Goal: Transaction & Acquisition: Purchase product/service

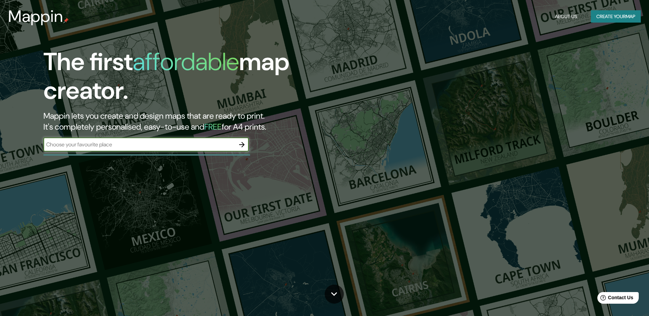
click at [200, 142] on input "text" at bounding box center [138, 145] width 191 height 8
click at [202, 142] on input "text" at bounding box center [138, 145] width 191 height 8
type input "[GEOGRAPHIC_DATA]"
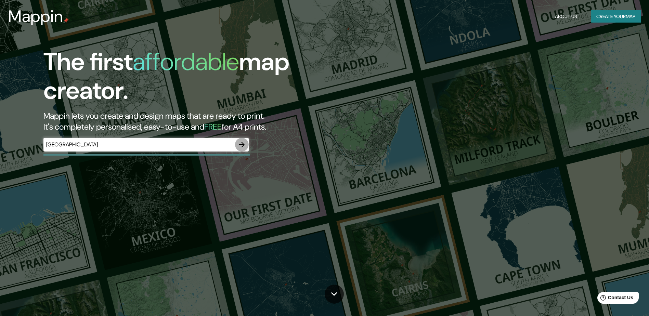
click at [240, 146] on icon "button" at bounding box center [242, 145] width 8 height 8
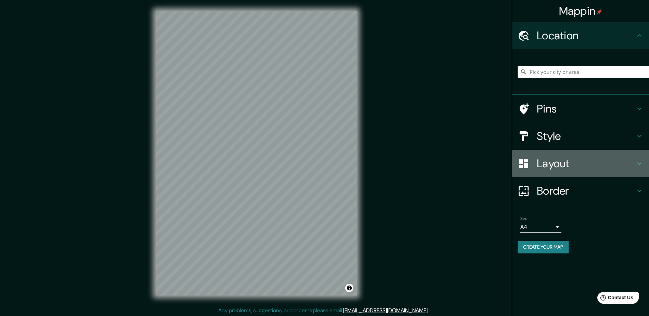
click at [560, 160] on h4 "Layout" at bounding box center [585, 164] width 98 height 14
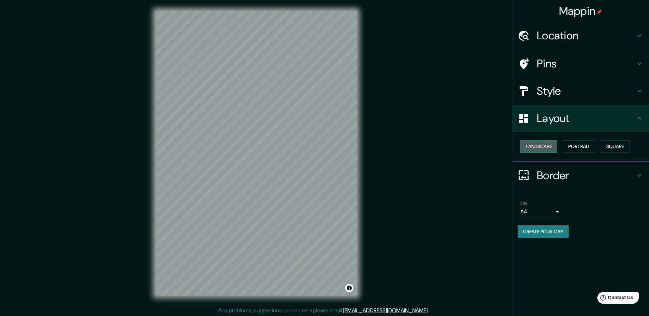
click at [546, 147] on button "Landscape" at bounding box center [538, 146] width 37 height 13
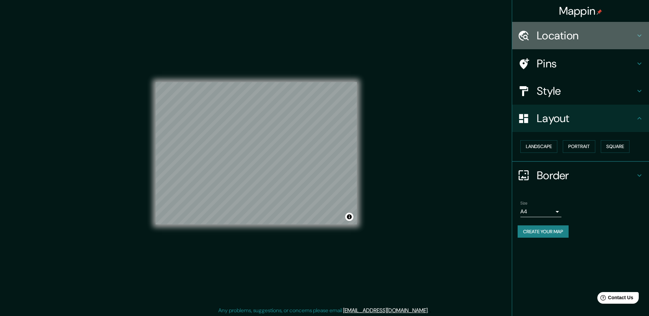
click at [584, 33] on h4 "Location" at bounding box center [585, 36] width 98 height 14
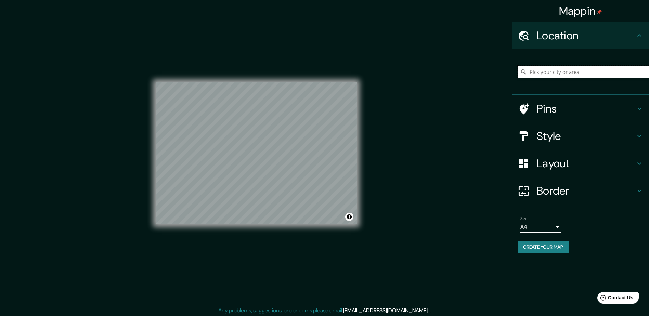
click at [567, 71] on input "Pick your city or area" at bounding box center [582, 72] width 131 height 12
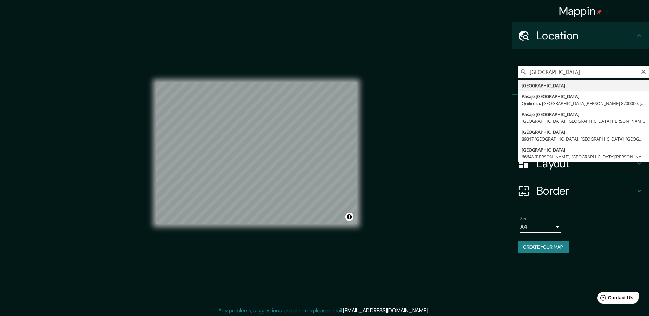
type input "[GEOGRAPHIC_DATA]"
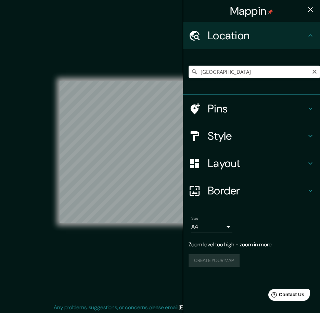
click at [54, 126] on div "© Mapbox © OpenStreetMap Improve this map" at bounding box center [160, 152] width 288 height 282
click at [310, 8] on icon "button" at bounding box center [310, 9] width 8 height 8
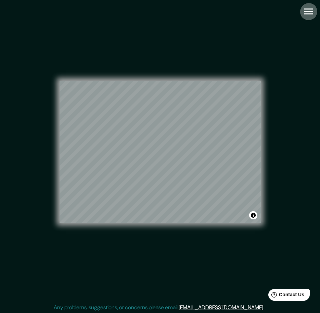
click at [307, 14] on icon "button" at bounding box center [308, 12] width 9 height 6
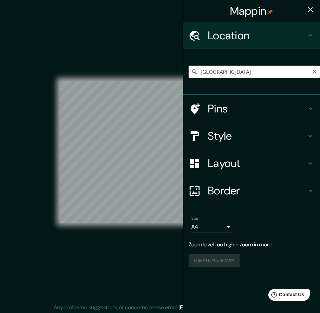
click at [248, 142] on h4 "Style" at bounding box center [257, 136] width 98 height 14
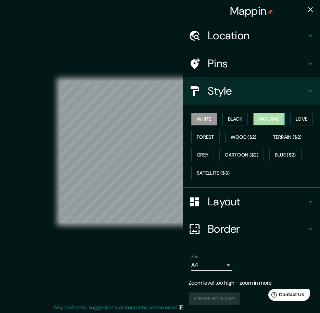
click at [272, 124] on button "Natural" at bounding box center [268, 119] width 31 height 13
click at [306, 11] on icon "button" at bounding box center [310, 9] width 8 height 8
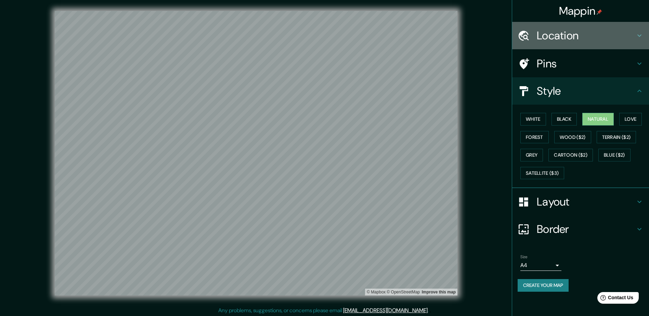
click at [545, 32] on h4 "Location" at bounding box center [585, 36] width 98 height 14
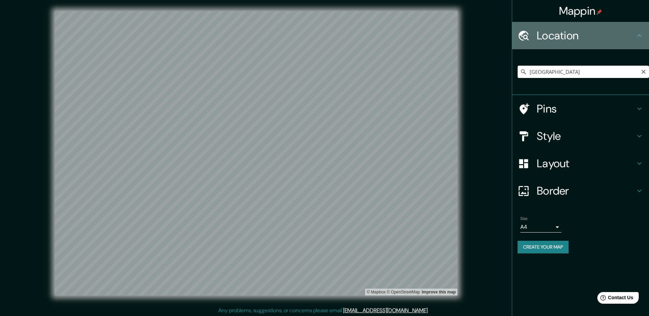
click at [545, 32] on h4 "Location" at bounding box center [585, 36] width 98 height 14
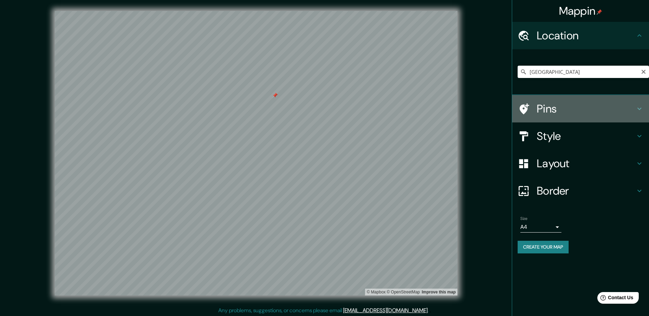
click at [577, 112] on h4 "Pins" at bounding box center [585, 109] width 98 height 14
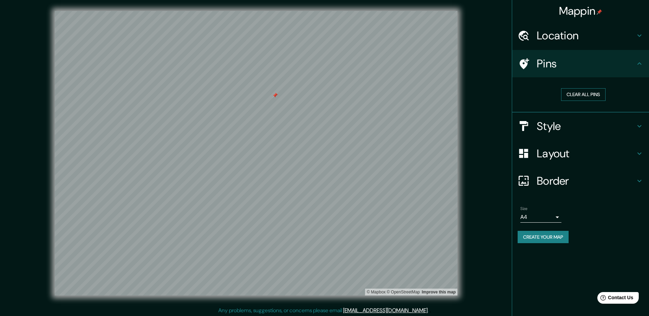
click at [581, 92] on button "Clear all pins" at bounding box center [583, 94] width 44 height 13
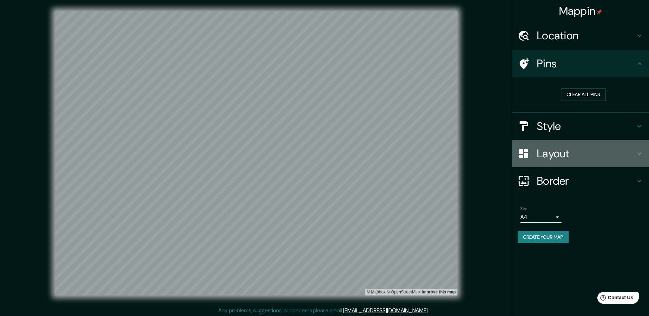
click at [584, 157] on h4 "Layout" at bounding box center [585, 154] width 98 height 14
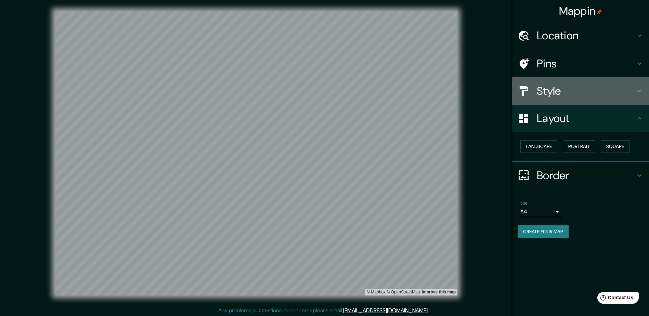
click at [572, 95] on h4 "Style" at bounding box center [585, 91] width 98 height 14
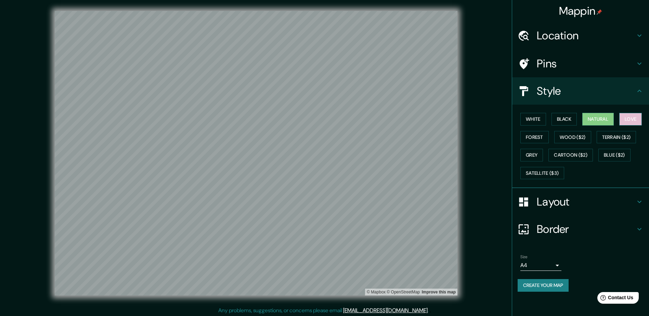
click at [626, 117] on button "Love" at bounding box center [630, 119] width 23 height 13
click at [568, 120] on button "Black" at bounding box center [564, 119] width 26 height 13
click at [537, 118] on button "White" at bounding box center [533, 119] width 26 height 13
click at [541, 138] on button "Forest" at bounding box center [534, 137] width 28 height 13
click at [606, 116] on button "Natural" at bounding box center [597, 119] width 31 height 13
